Goal: Check status: Check status

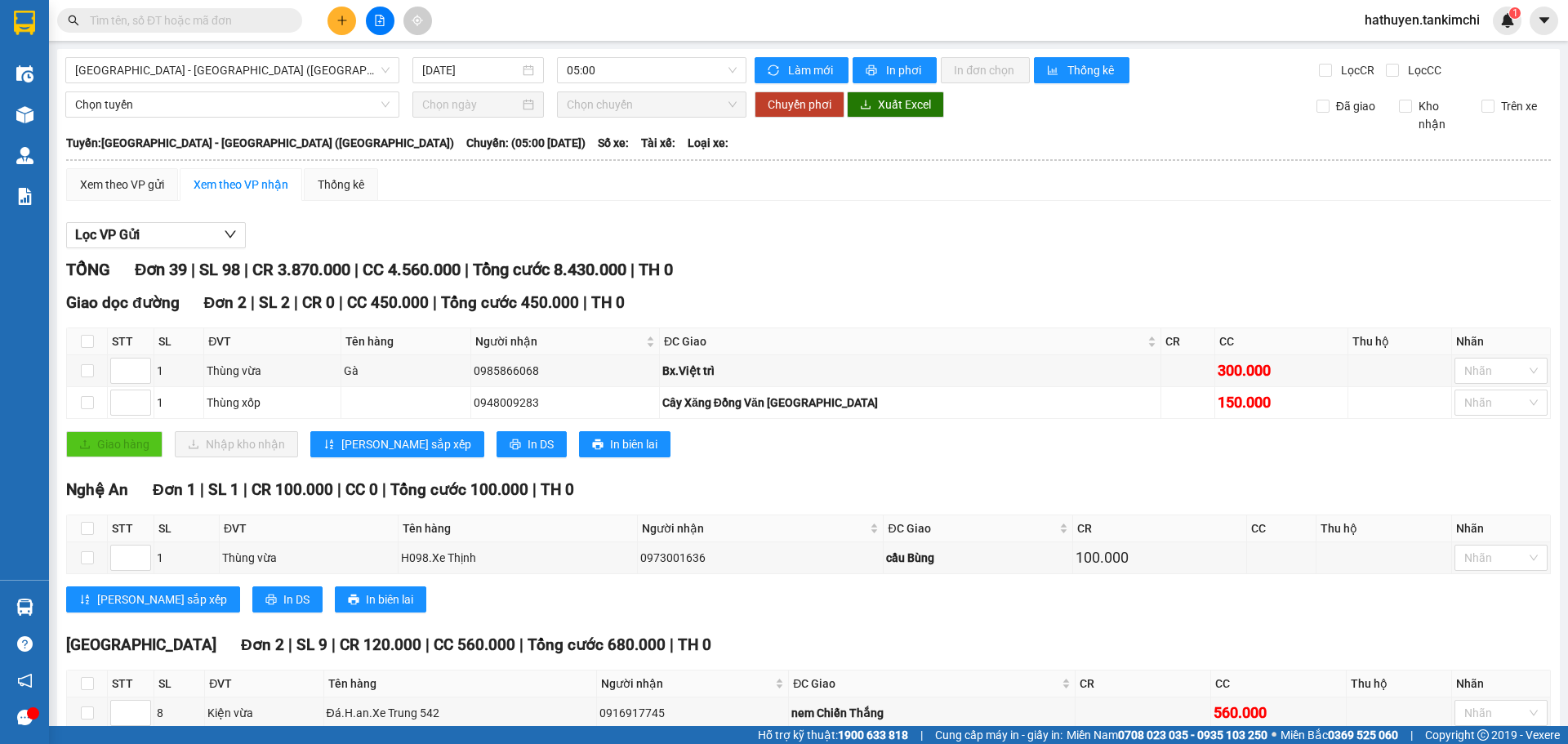
click at [168, 22] on input "text" at bounding box center [185, 20] width 192 height 18
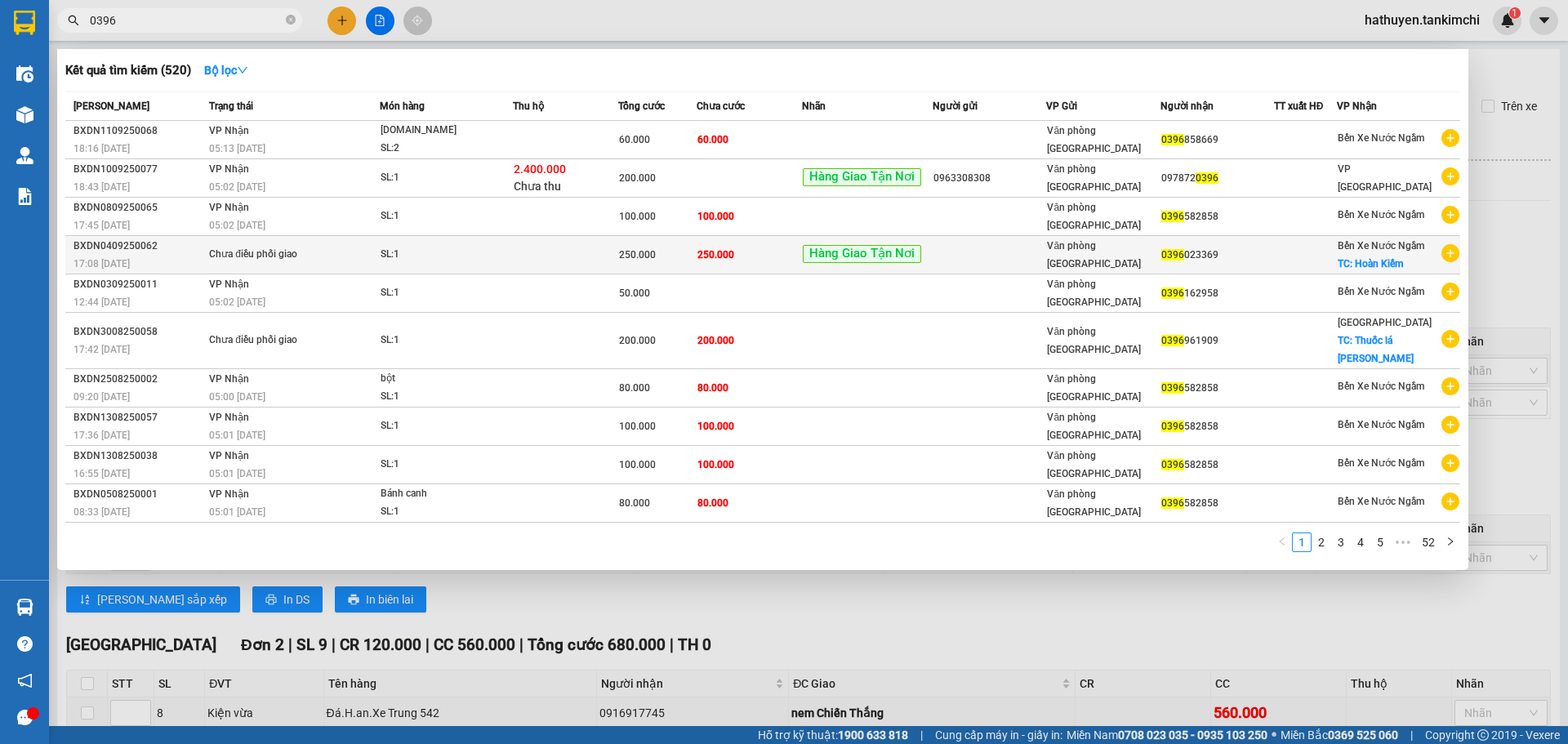
type input "0396"
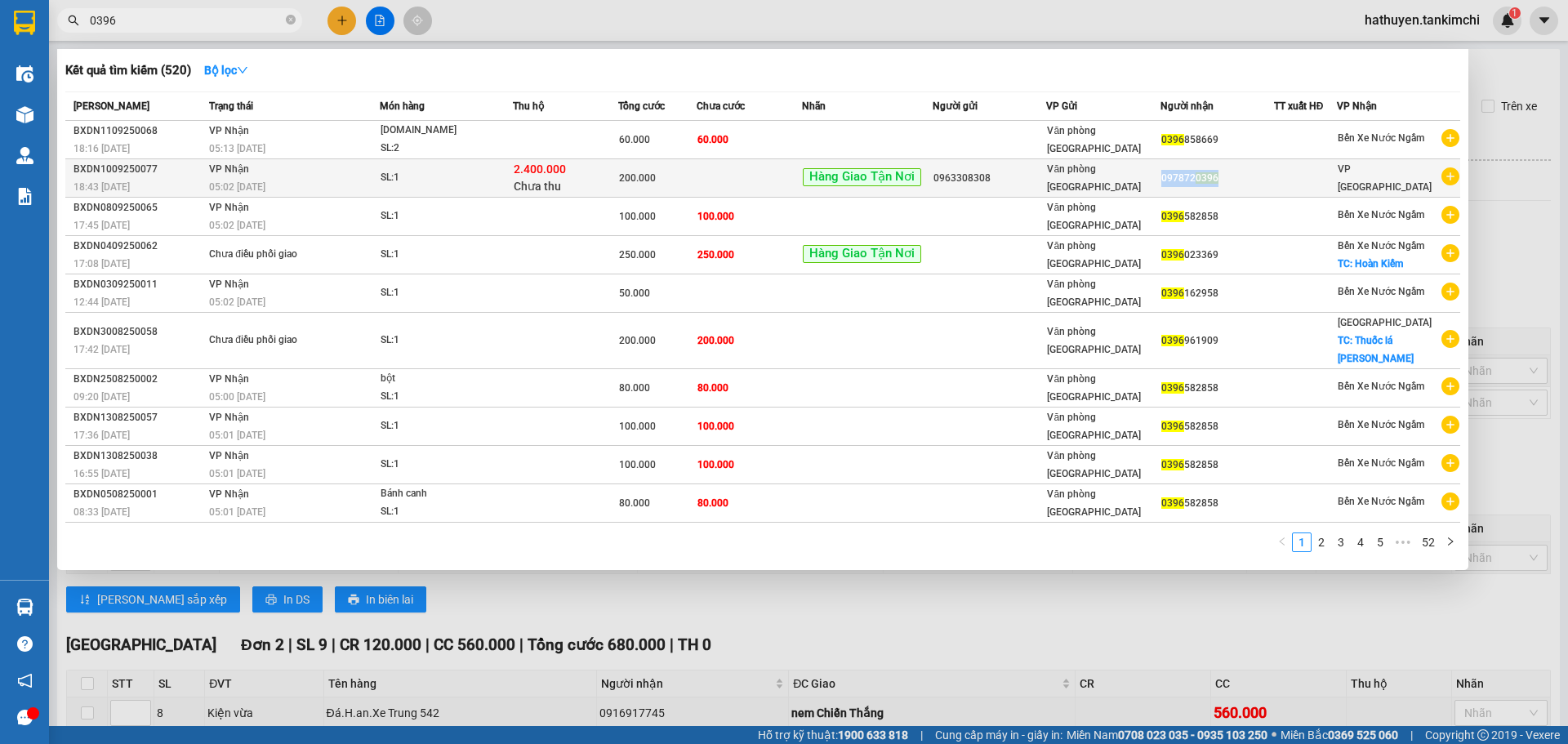
copy div "097872 0396"
drag, startPoint x: 1235, startPoint y: 178, endPoint x: 1169, endPoint y: 184, distance: 66.3
click at [1169, 184] on div "097872 0396" at bounding box center [1217, 177] width 112 height 17
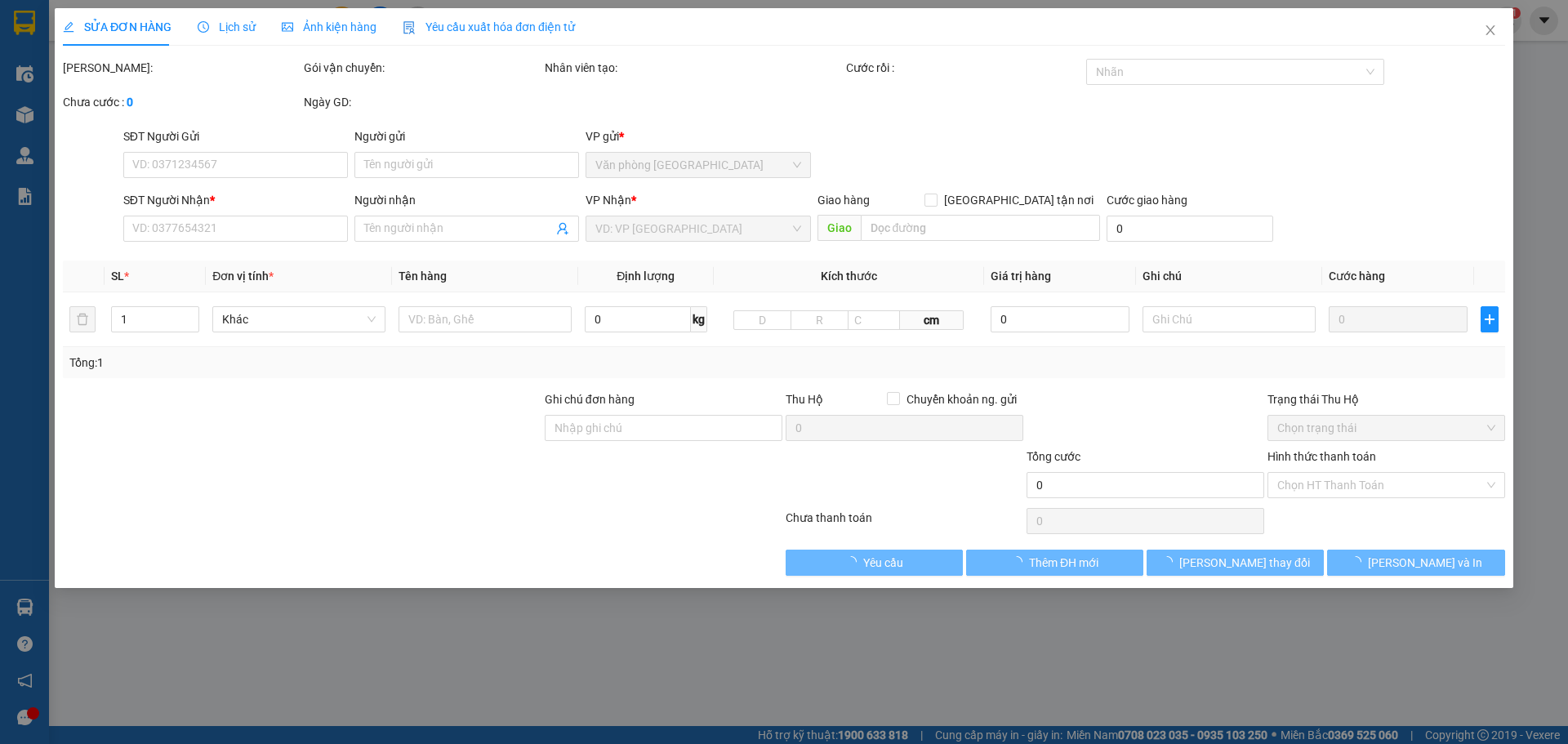
type input "0963308308"
type input "0978720396"
type input "2.400.000"
type input "200.000"
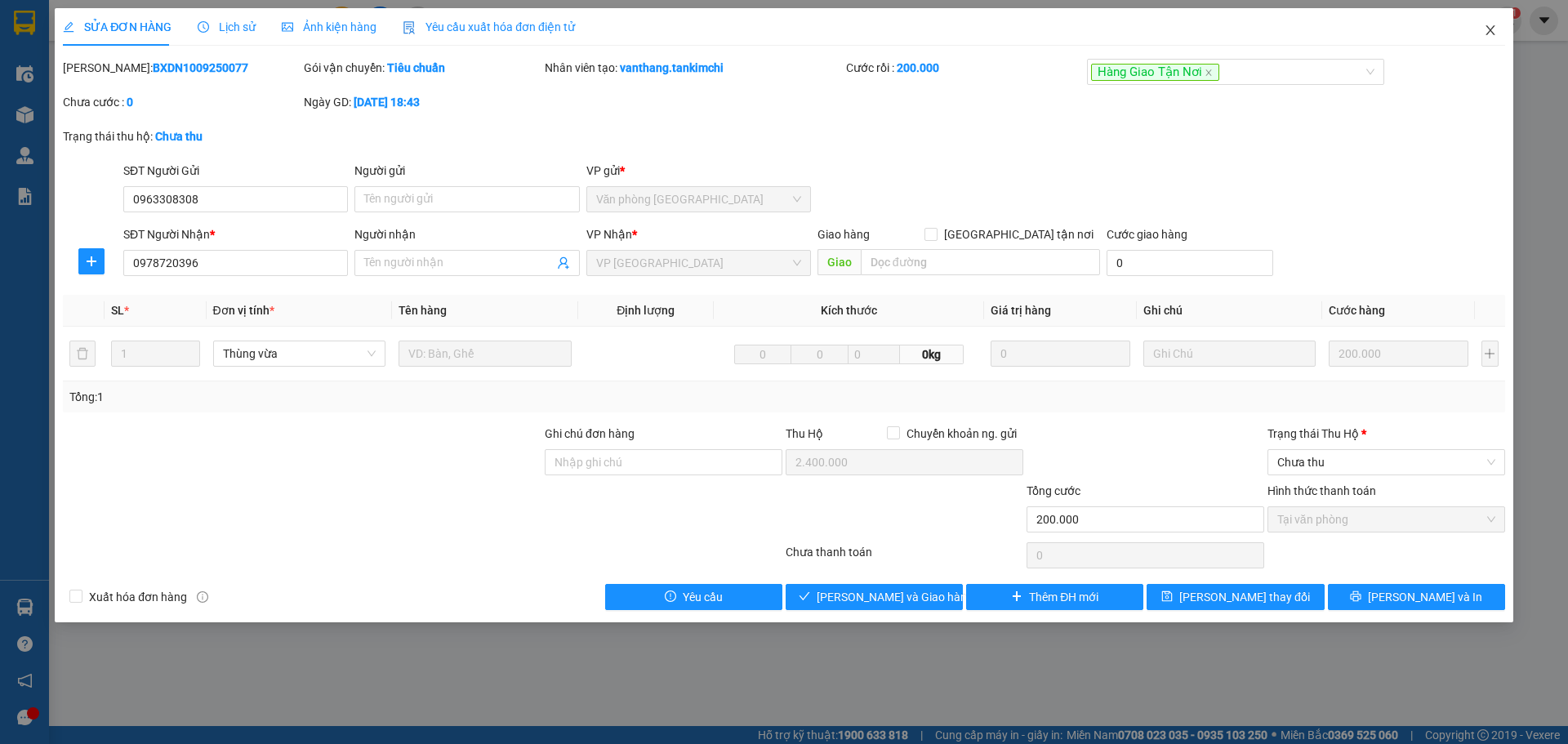
click at [1485, 34] on icon "close" at bounding box center [1490, 30] width 13 height 13
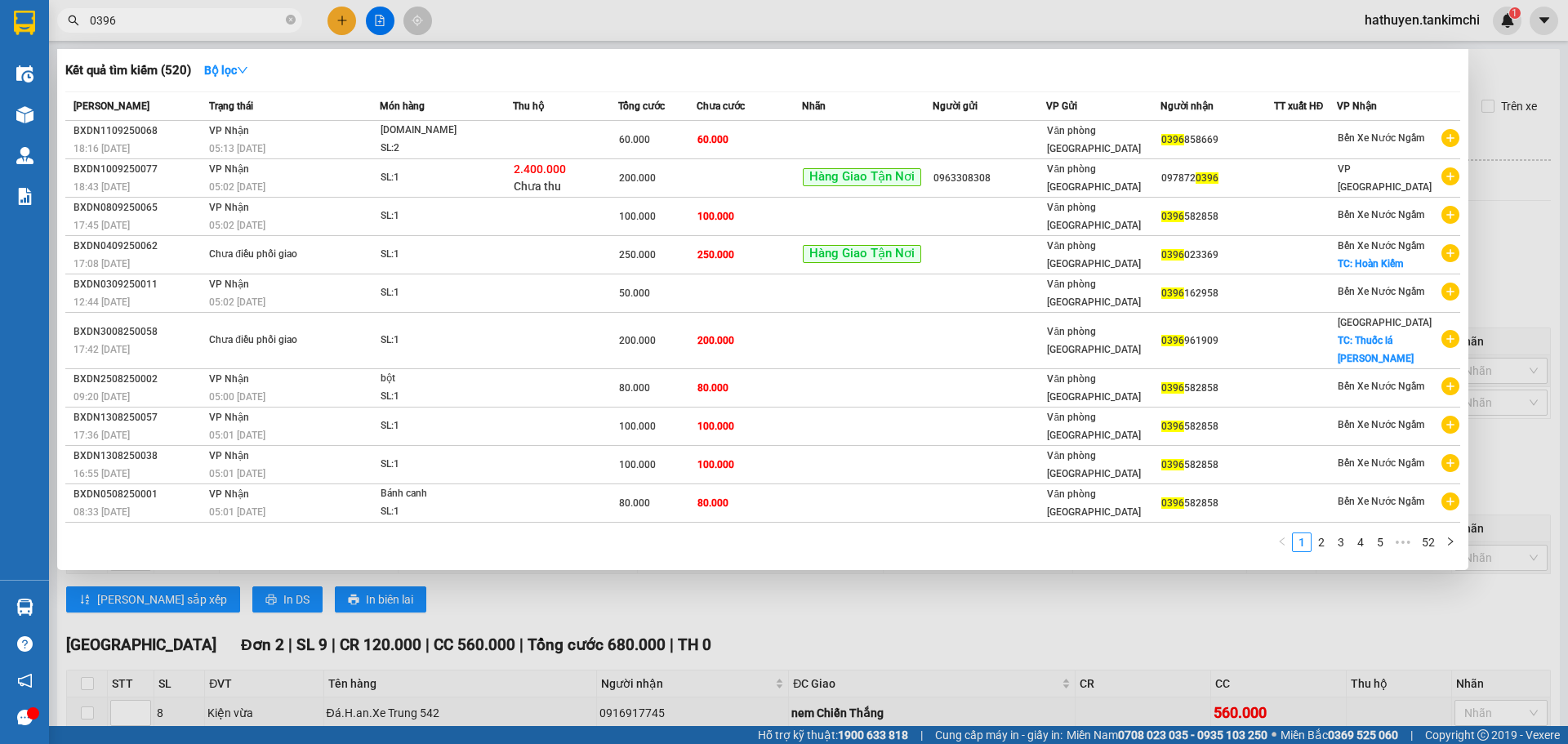
click at [135, 24] on input "0396" at bounding box center [185, 20] width 192 height 18
click at [135, 23] on input "0396" at bounding box center [185, 20] width 192 height 18
paste input "097872"
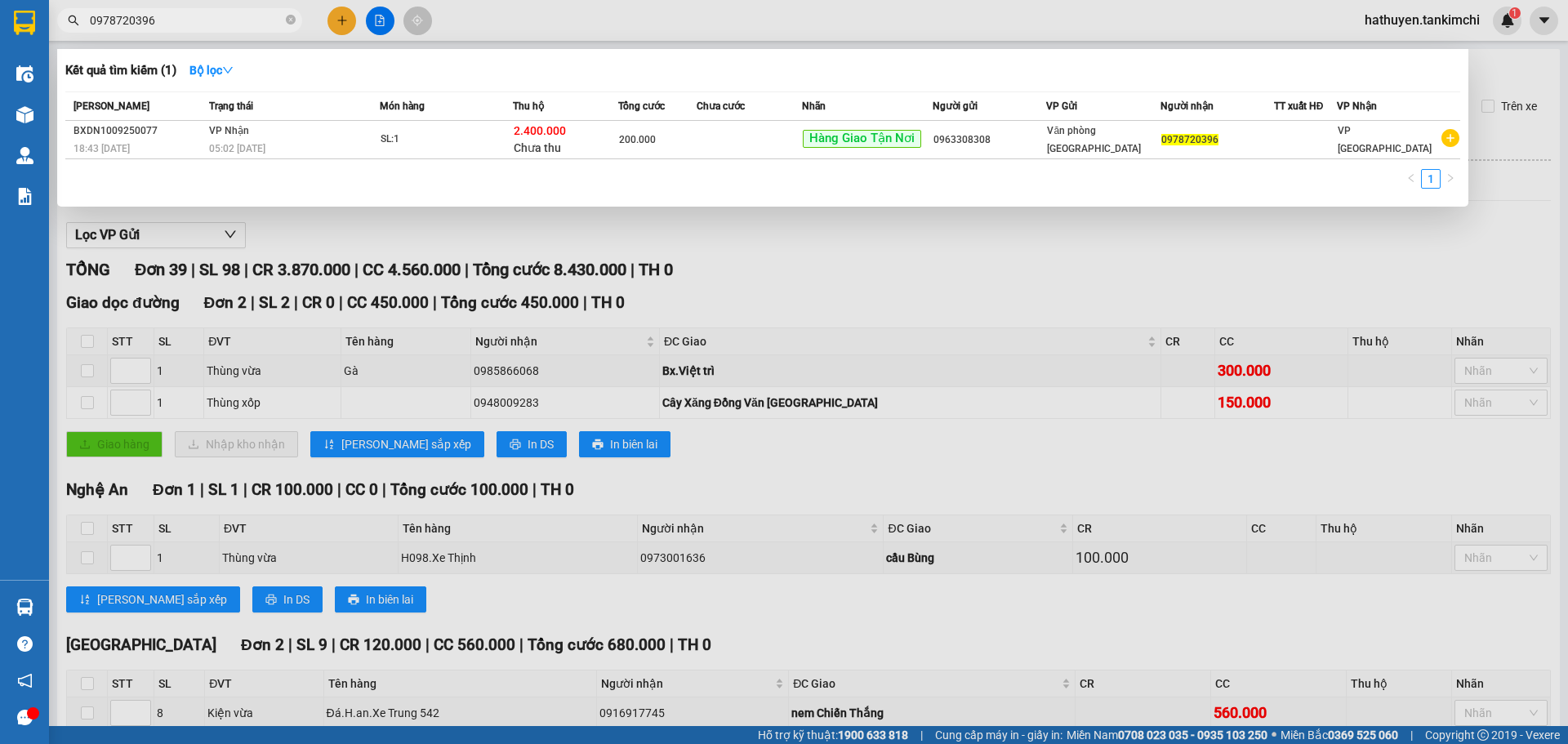
type input "0978720396"
